Goal: Navigation & Orientation: Understand site structure

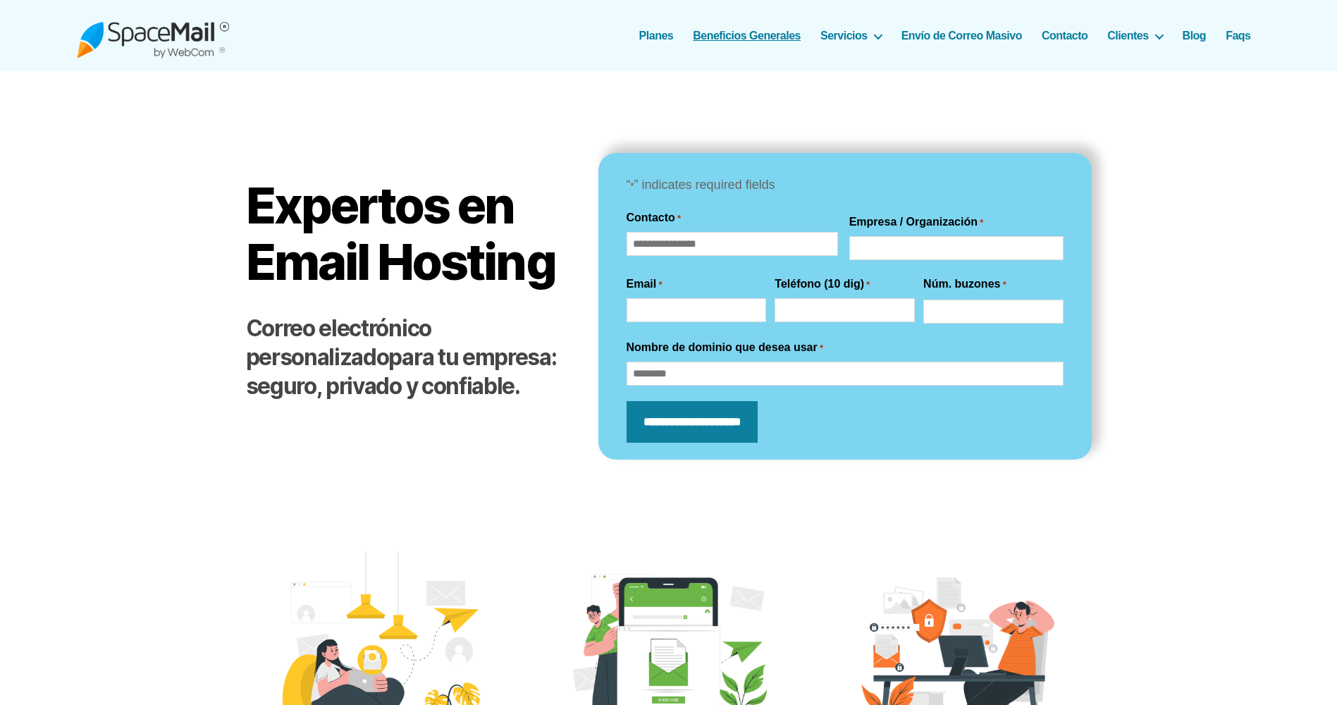
click at [744, 35] on link "Beneficios Generales" at bounding box center [747, 35] width 108 height 13
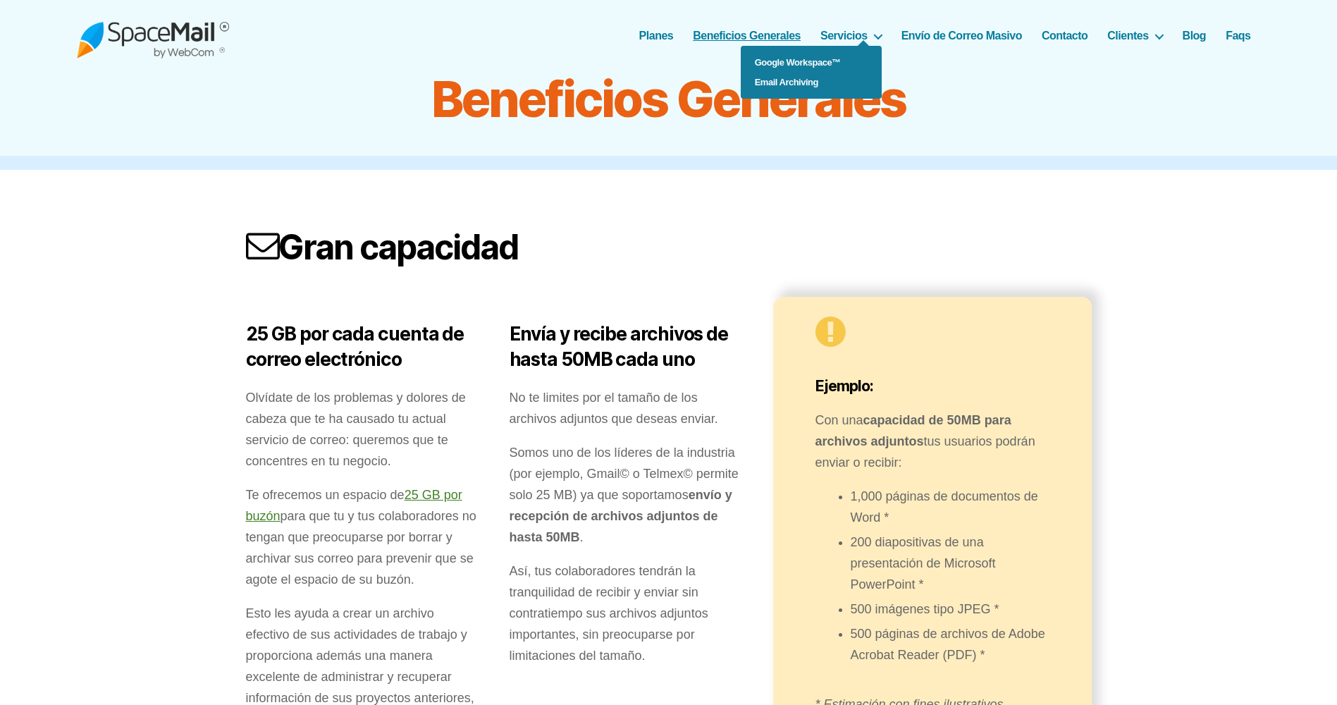
click at [868, 46] on ul "Google Workspace™ Email Archiving" at bounding box center [811, 72] width 141 height 53
click at [873, 46] on ul "Google Workspace™ Email Archiving" at bounding box center [811, 72] width 141 height 53
click at [945, 34] on link "Envío de Correo Masivo" at bounding box center [962, 35] width 121 height 13
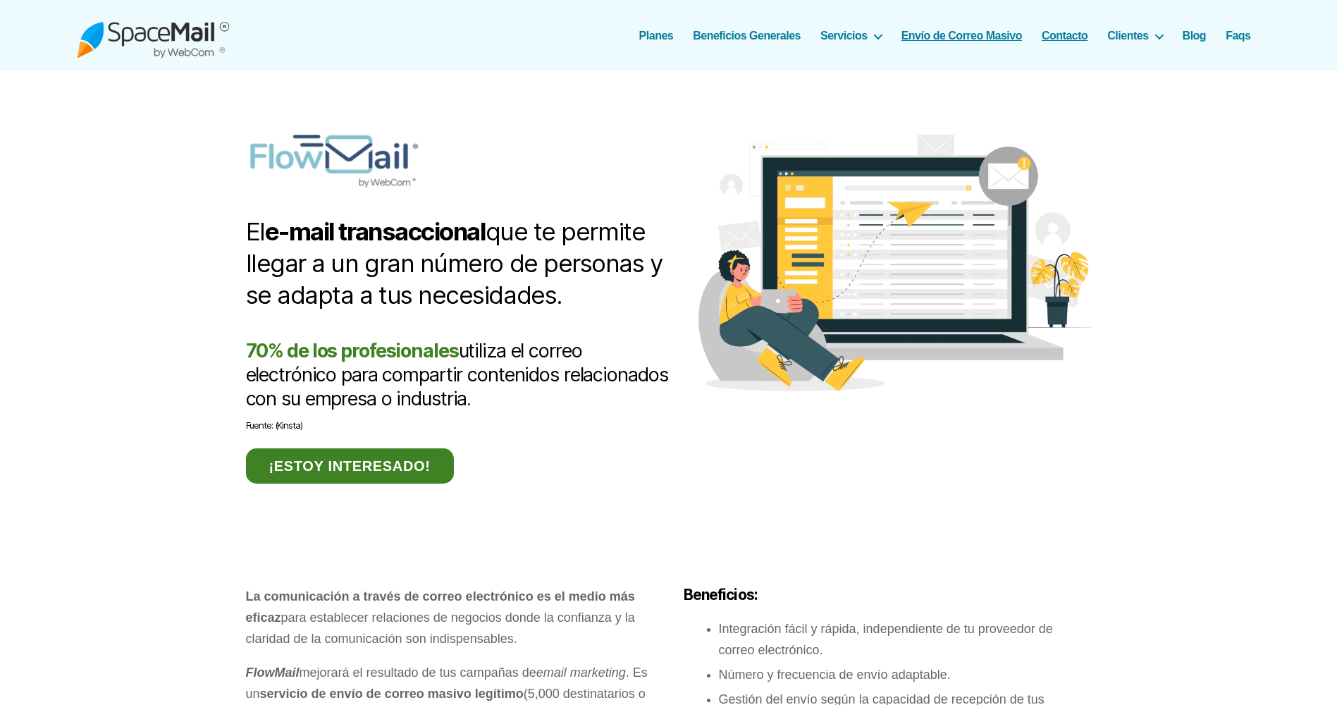
click at [1070, 35] on link "Contacto" at bounding box center [1065, 35] width 46 height 13
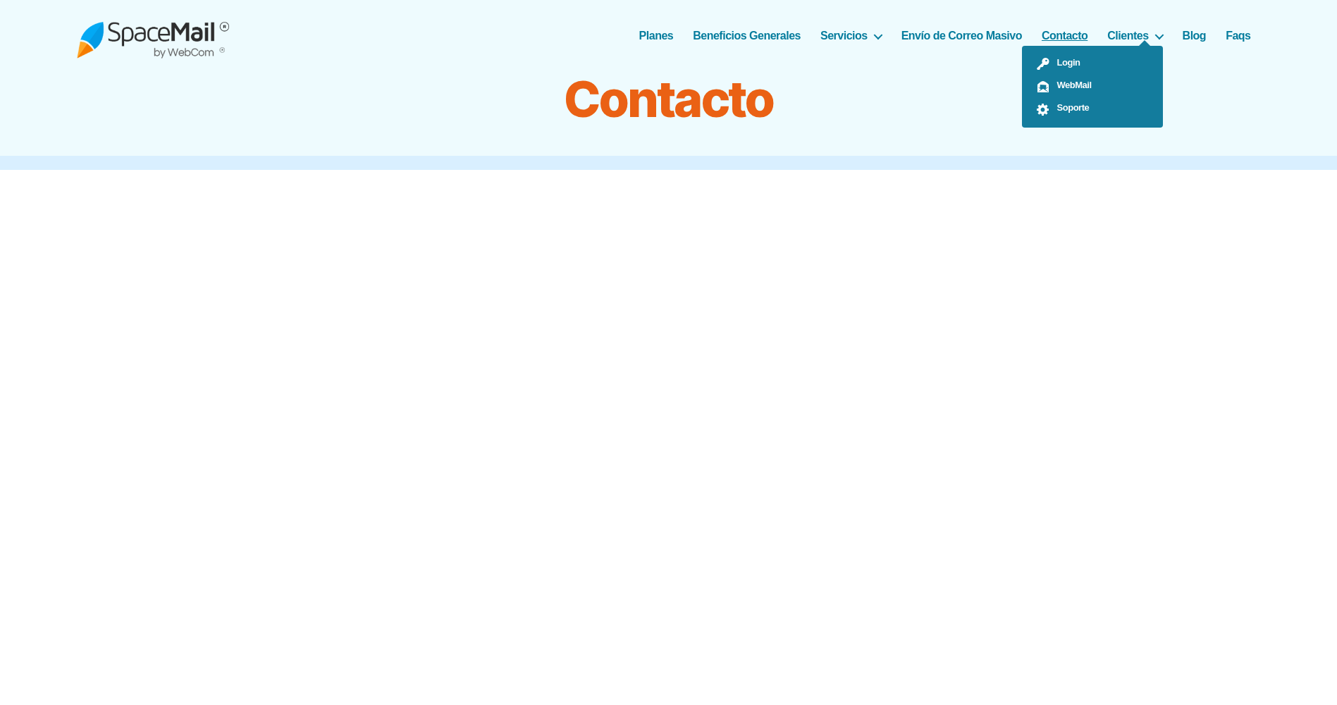
click at [1157, 46] on ul "Login WebMail Soporte" at bounding box center [1092, 87] width 141 height 82
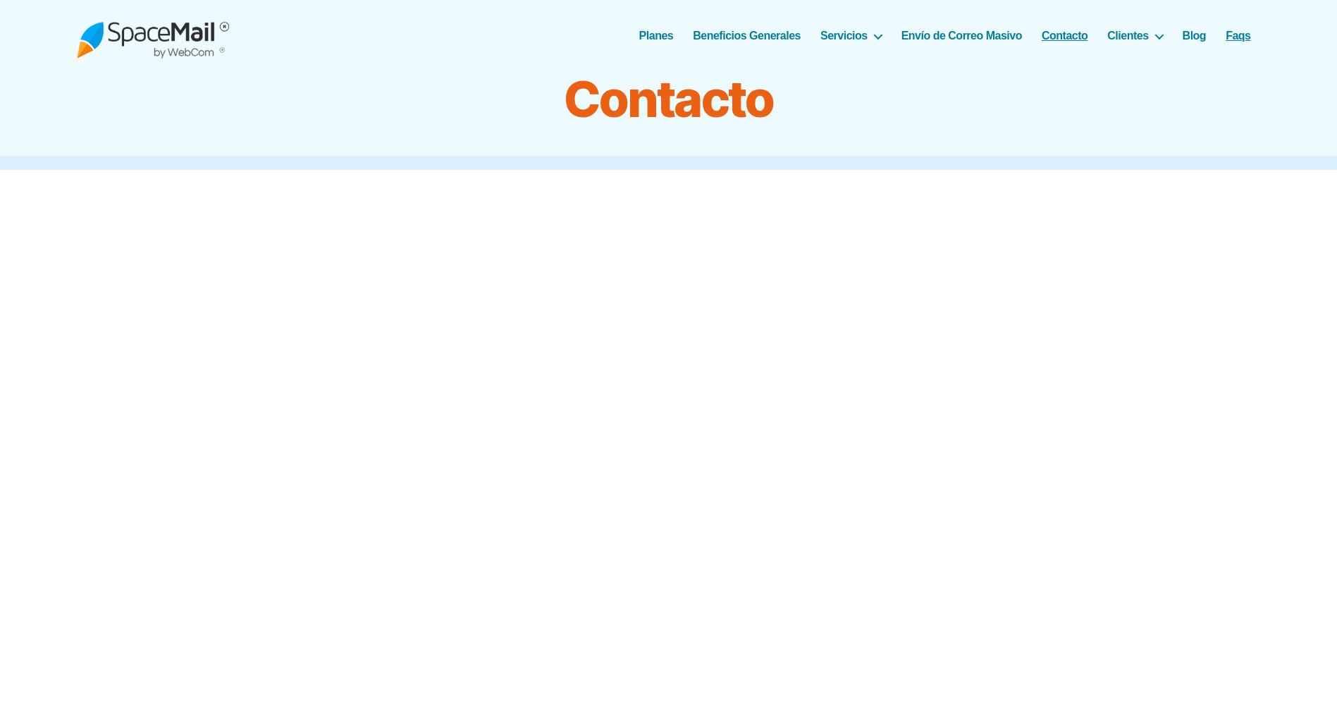
click at [1242, 36] on link "Faqs" at bounding box center [1238, 35] width 25 height 13
